Goal: Task Accomplishment & Management: Manage account settings

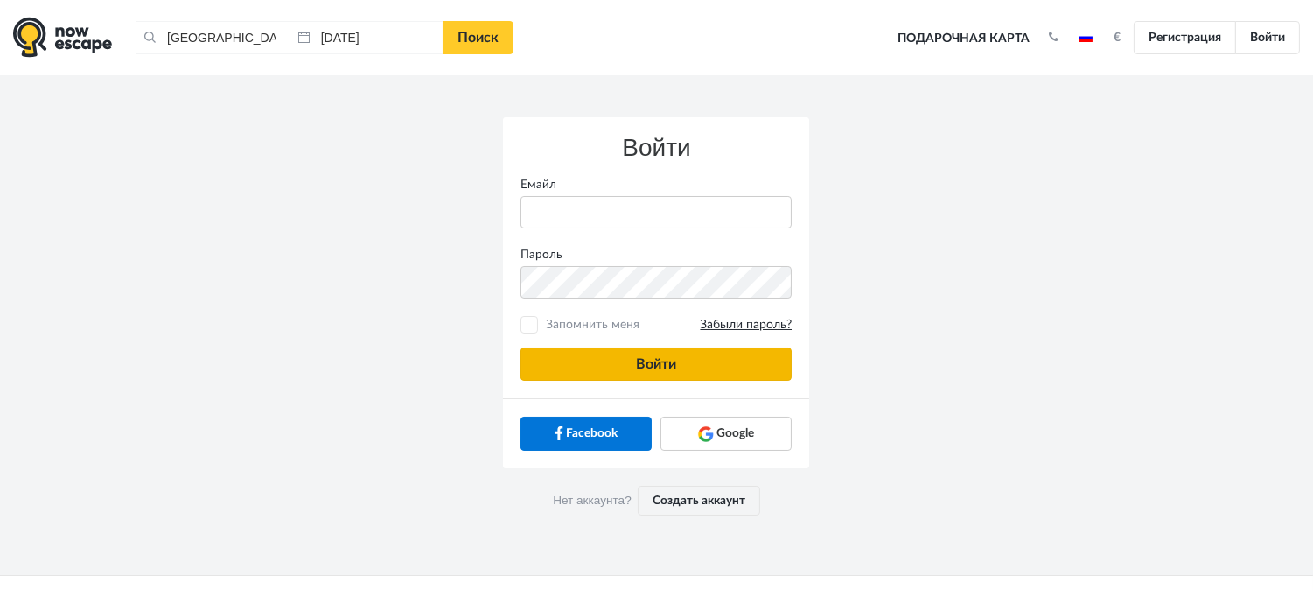
type input "[PERSON_NAME][EMAIL_ADDRESS][DOMAIN_NAME]"
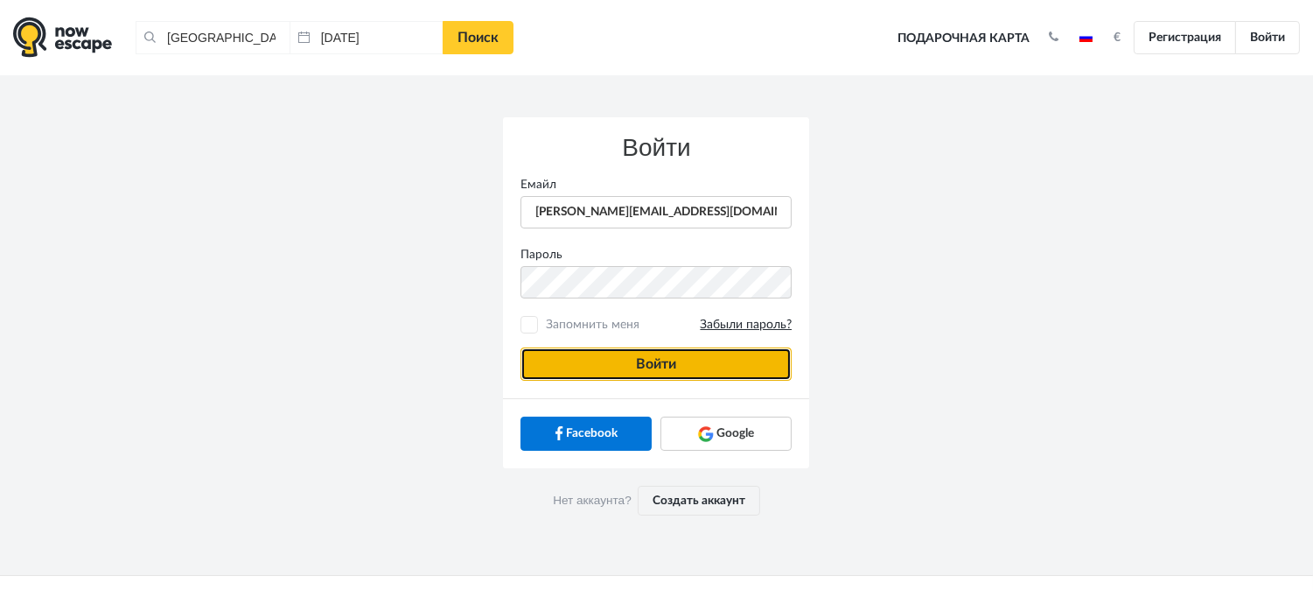
click at [658, 353] on button "Войти" at bounding box center [656, 363] width 271 height 33
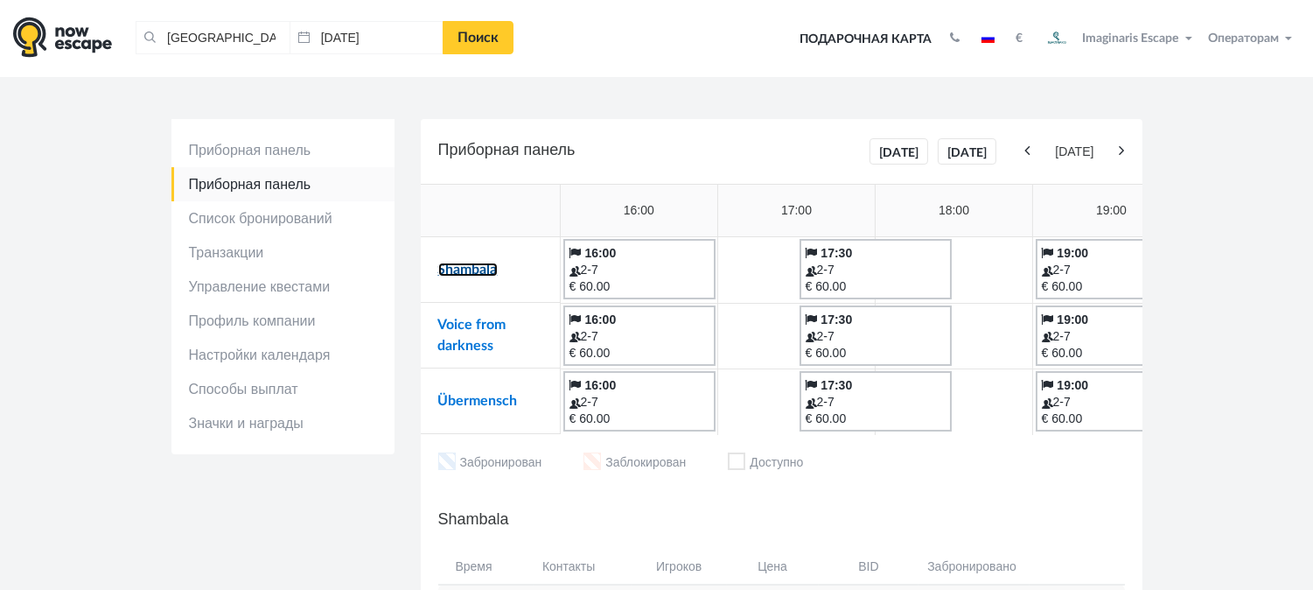
click at [478, 273] on link "Shambala" at bounding box center [467, 269] width 59 height 14
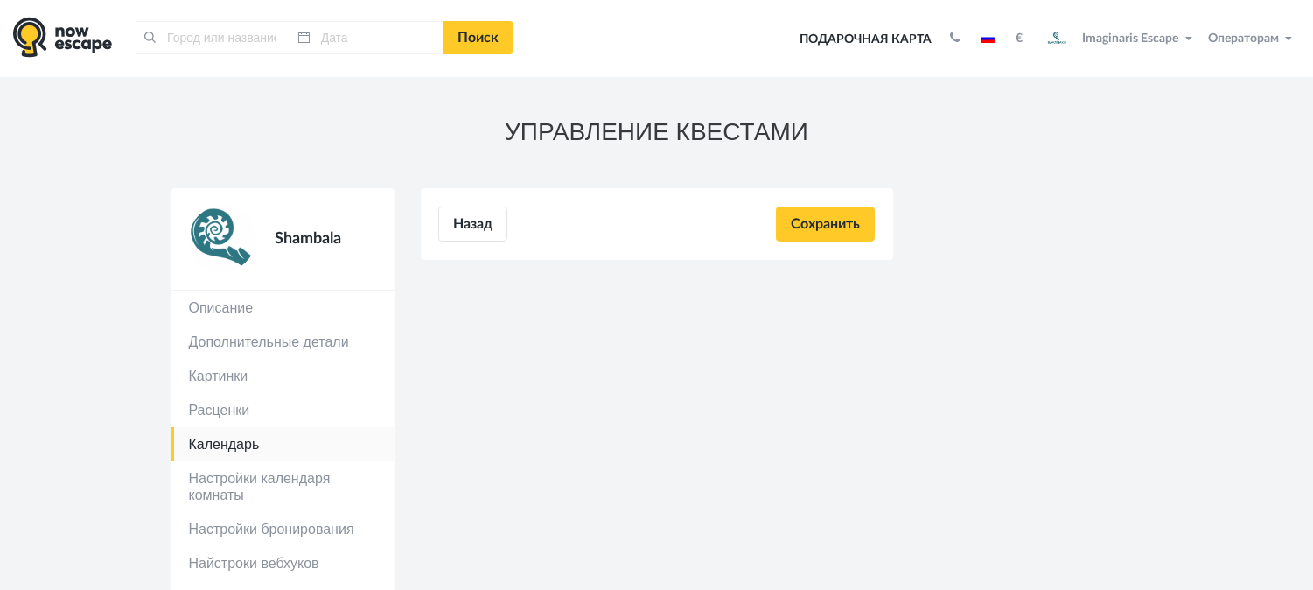
type input "[GEOGRAPHIC_DATA], [GEOGRAPHIC_DATA]"
type input "[DATE]"
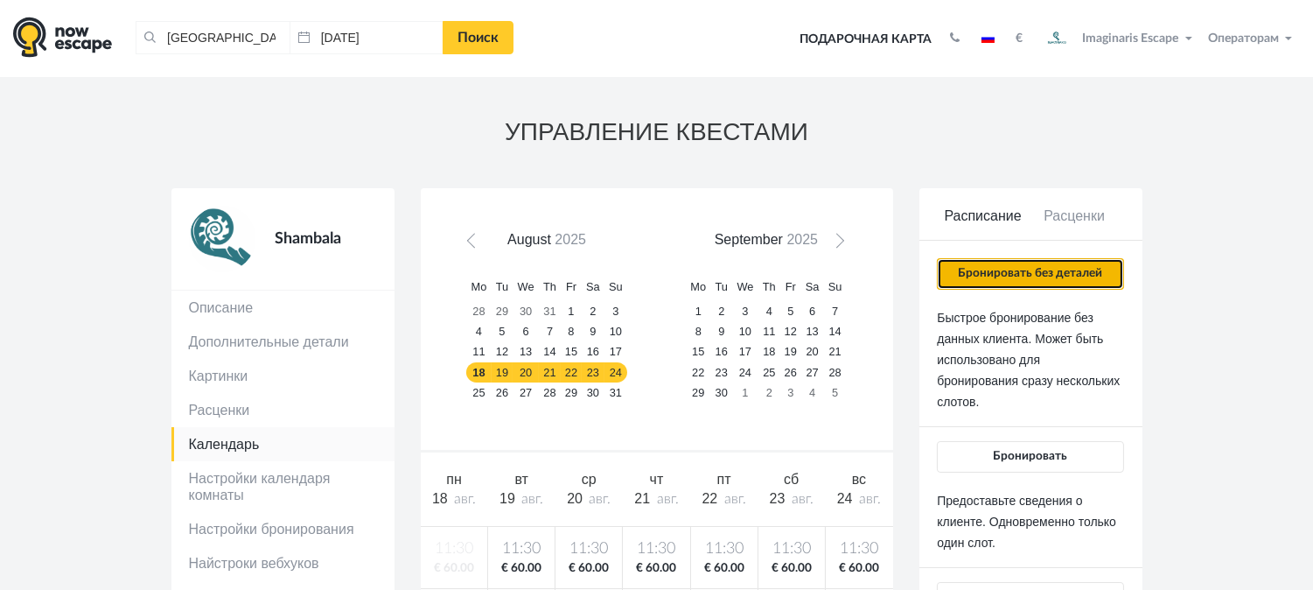
click at [1045, 269] on button "Бронировать без деталей" at bounding box center [1030, 273] width 186 height 31
